Goal: Task Accomplishment & Management: Use online tool/utility

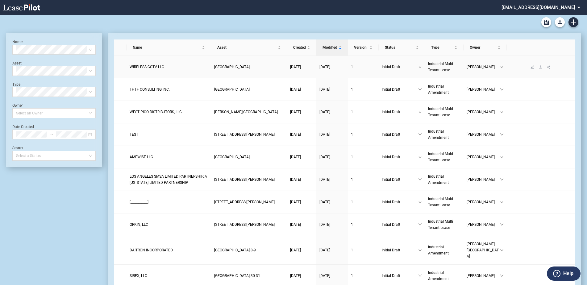
click at [159, 67] on span "WIRELESS CCTV LLC" at bounding box center [147, 67] width 35 height 4
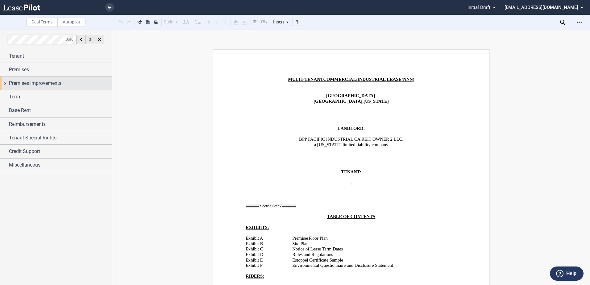
click at [31, 85] on span "Premises Improvements" at bounding box center [35, 83] width 52 height 7
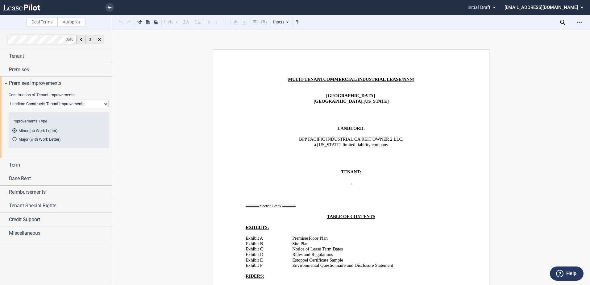
click at [36, 102] on select "Landlord Constructs Tenant Improvements Tenant Constructs Tenant Improvements "…" at bounding box center [59, 104] width 100 height 8
select select "tenant"
click at [9, 100] on select "Landlord Constructs Tenant Improvements Tenant Constructs Tenant Improvements "…" at bounding box center [59, 104] width 100 height 8
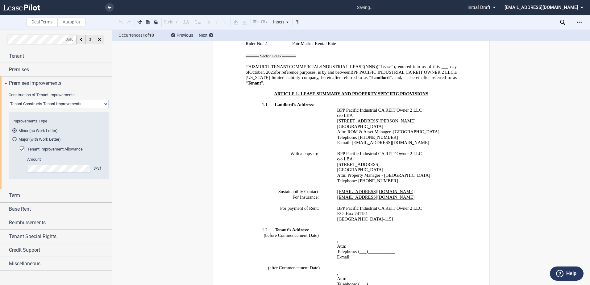
scroll to position [491, 0]
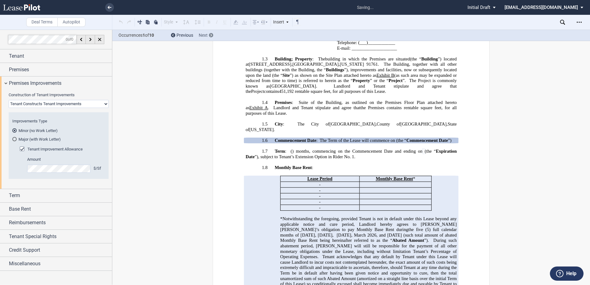
click at [210, 35] on div at bounding box center [211, 35] width 4 height 4
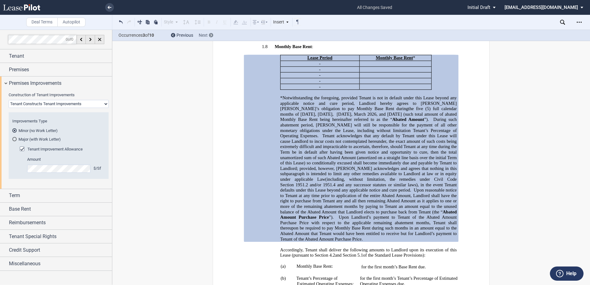
click at [210, 35] on div at bounding box center [211, 35] width 4 height 4
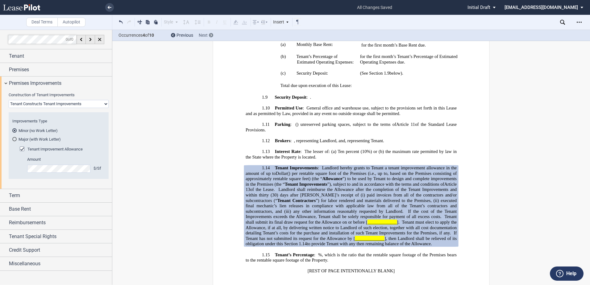
scroll to position [896, 0]
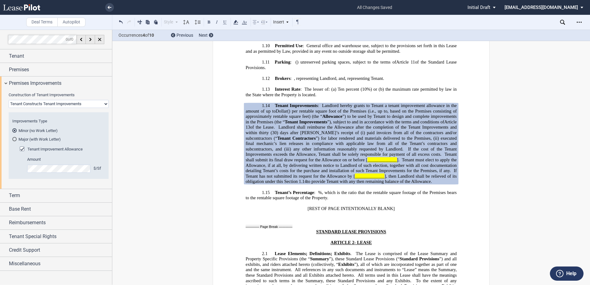
drag, startPoint x: 286, startPoint y: 182, endPoint x: 320, endPoint y: 102, distance: 87.0
click at [320, 103] on p "1.14 Tenant Improvements : Landlord hereby grants to Tenant a tenant improvemen…" at bounding box center [351, 143] width 211 height 81
click at [285, 89] on span "the maximum rate permitted by law in the State where the Property is located." at bounding box center [352, 92] width 212 height 10
click at [213, 35] on div "Occurrences 4 of 10 Previous Next" at bounding box center [351, 35] width 478 height 11
click at [212, 33] on div at bounding box center [211, 35] width 4 height 4
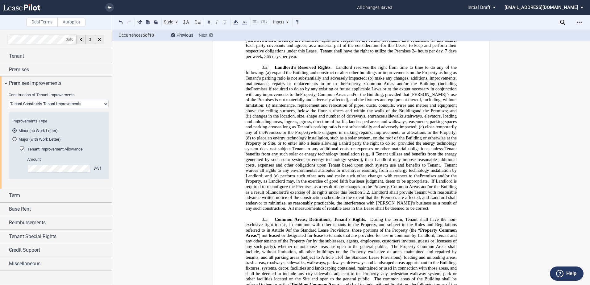
scroll to position [1476, 0]
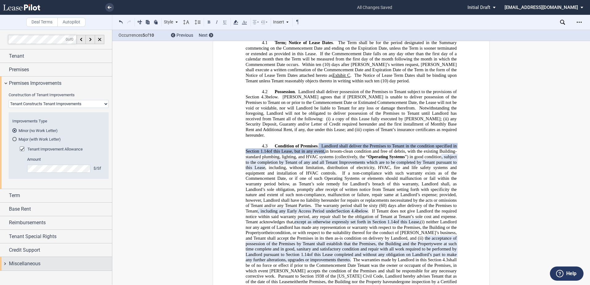
click at [28, 261] on span "Miscellaneous" at bounding box center [24, 263] width 31 height 7
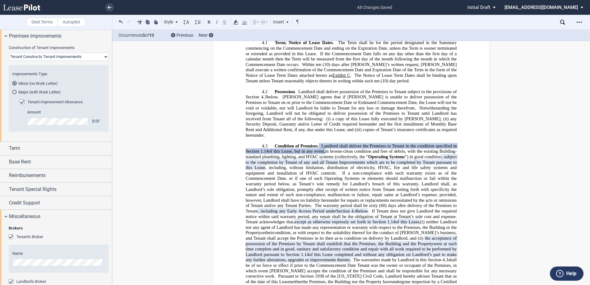
scroll to position [154, 0]
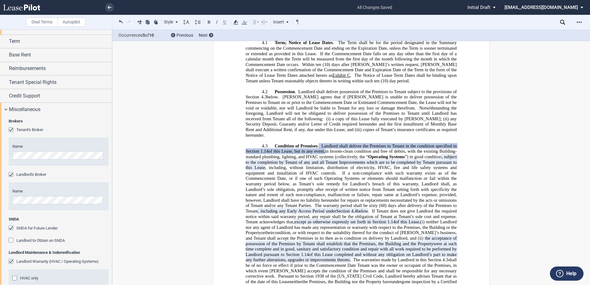
click at [36, 260] on span "Landlord Warranty (HVAC / Operating Systems)" at bounding box center [57, 261] width 82 height 5
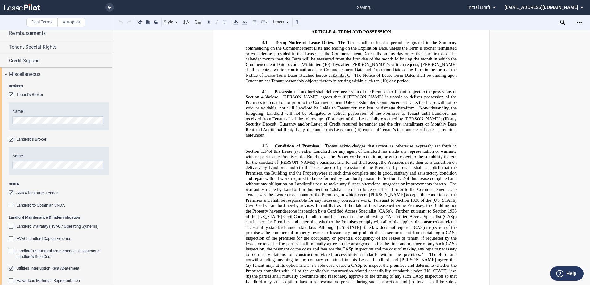
scroll to position [216, 0]
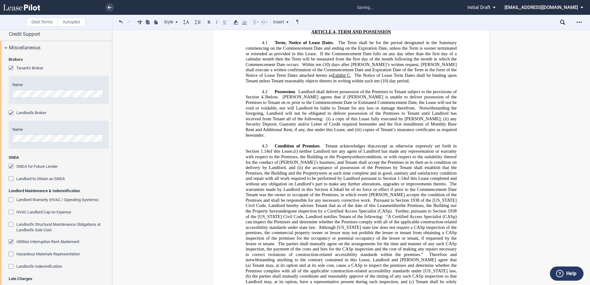
click at [48, 243] on span "Utilities Interruption Rent Abatement" at bounding box center [47, 241] width 63 height 5
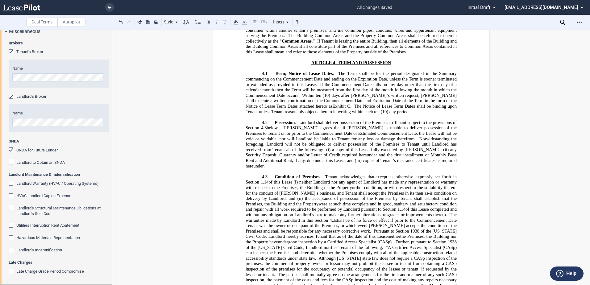
scroll to position [1476, 0]
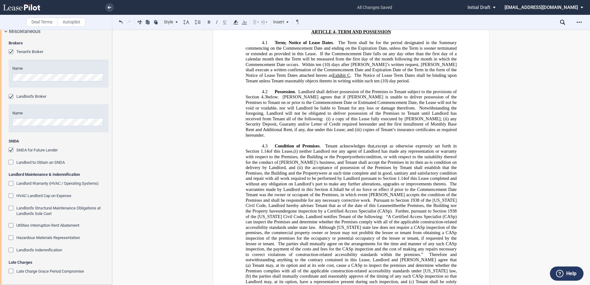
click at [330, 143] on span "Tenant acknowledges that," at bounding box center [350, 145] width 50 height 5
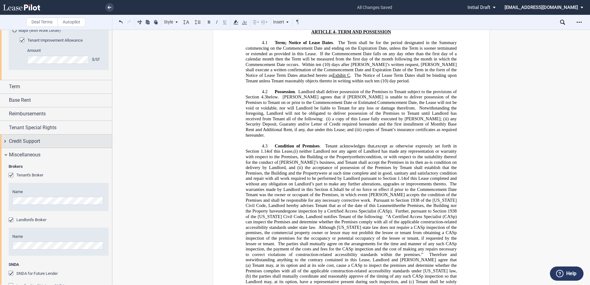
scroll to position [0, 0]
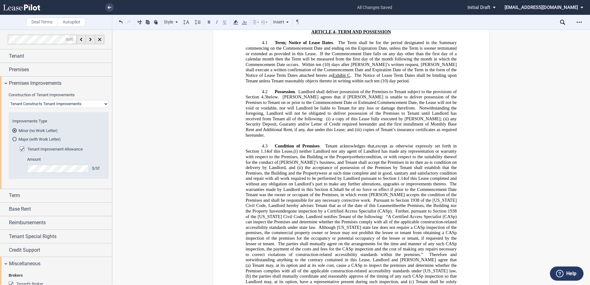
click at [21, 148] on div "Tenant Improvement Allowance" at bounding box center [23, 150] width 6 height 6
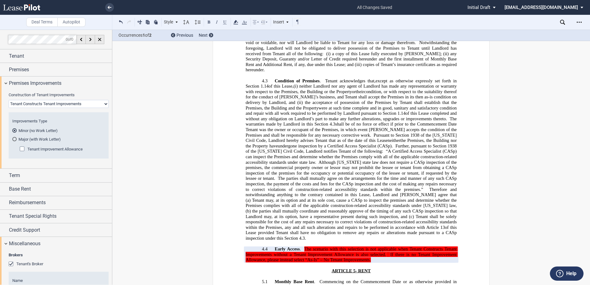
click at [21, 148] on div "Tenant Improvement Allowance" at bounding box center [23, 150] width 6 height 6
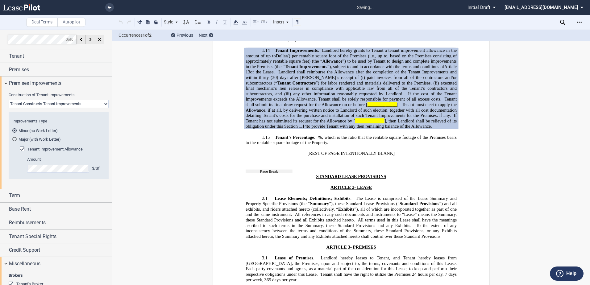
scroll to position [896, 0]
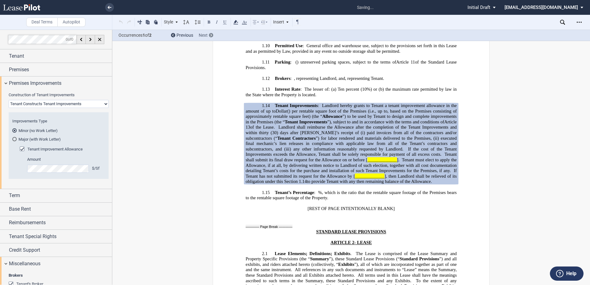
click at [212, 35] on use at bounding box center [211, 35] width 2 height 2
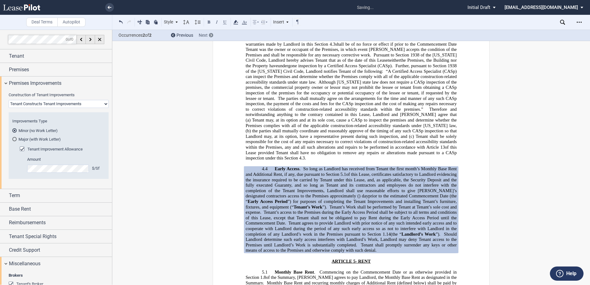
scroll to position [1679, 0]
